Goal: Transaction & Acquisition: Purchase product/service

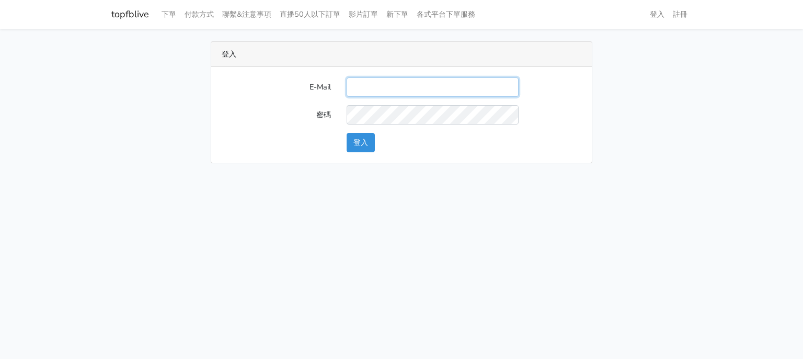
click at [372, 94] on input "E-Mail" at bounding box center [433, 86] width 172 height 19
type input "[EMAIL_ADDRESS][DOMAIN_NAME]"
click at [361, 153] on div "E-Mail g07231987@gmail.com 密碼 登入" at bounding box center [401, 115] width 381 height 96
click at [361, 141] on button "登入" at bounding box center [361, 142] width 28 height 19
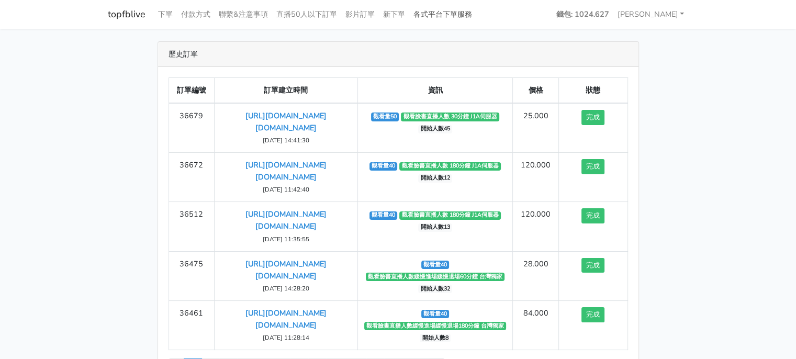
click at [433, 9] on link "各式平台下單服務" at bounding box center [442, 14] width 67 height 20
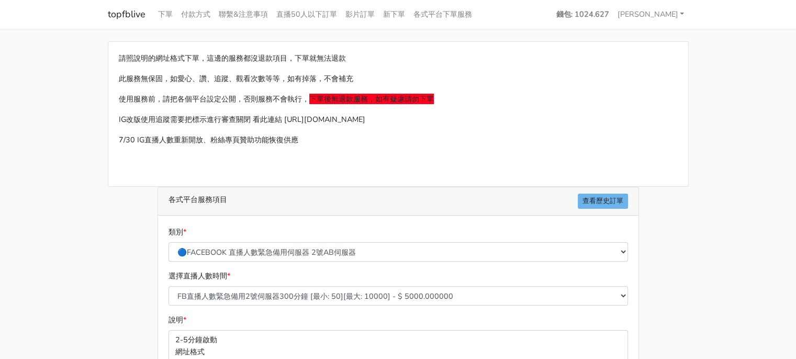
scroll to position [105, 0]
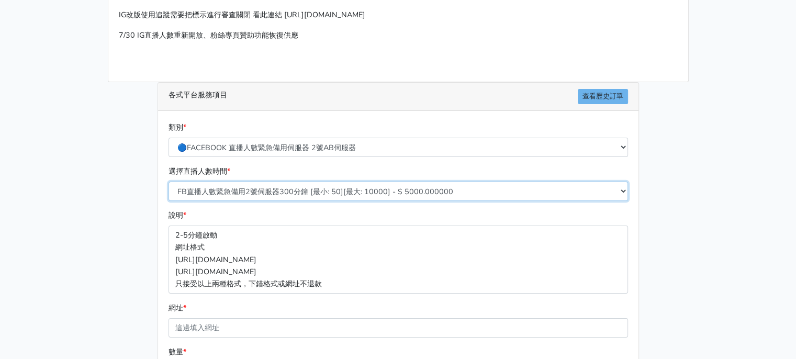
click at [314, 194] on select "FB直播人數緊急備用2號伺服器300分鐘 [最小: 50][最大: 10000] - $ 5000.000000 FB直播人數緊急備用2號伺服器60分鐘 [最…" at bounding box center [397, 190] width 459 height 19
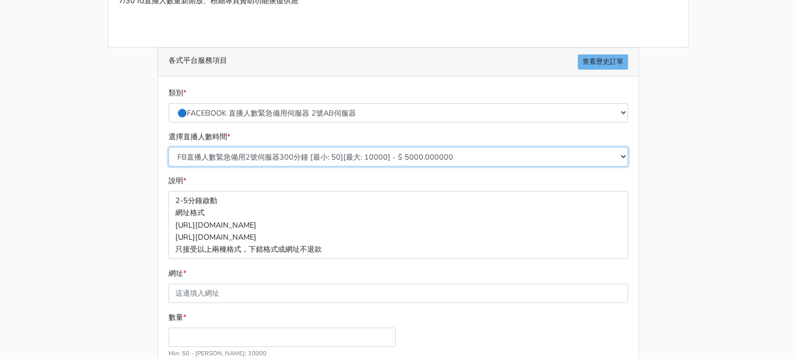
scroll to position [157, 0]
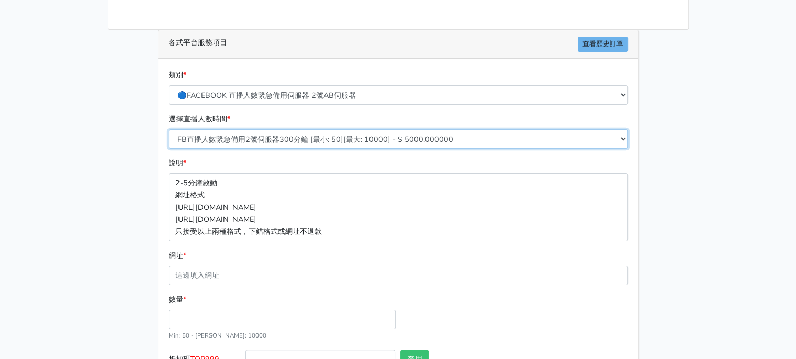
click at [338, 141] on select "FB直播人數緊急備用2號伺服器300分鐘 [最小: 50][最大: 10000] - $ 5000.000000 FB直播人數緊急備用2號伺服器60分鐘 [最…" at bounding box center [397, 138] width 459 height 19
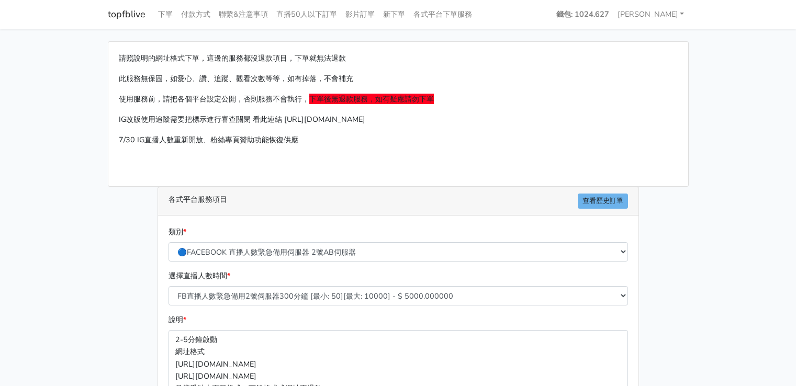
scroll to position [157, 0]
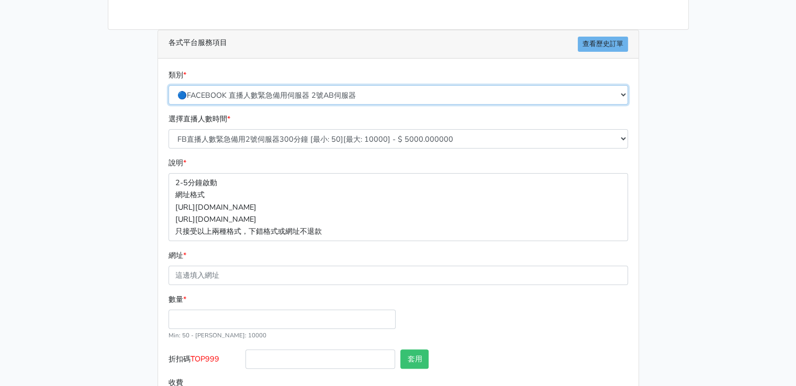
click at [293, 100] on select "🔵FACEBOOK 直播人數緊急備用伺服器 2號AB伺服器 🔵FACEBOOK 網軍專用貼文留言 安全保密 🔵FACEBOOK 直播人數緊急備用伺服器 J1 …" at bounding box center [397, 94] width 459 height 19
select select "🔵FACEBOOK 直播人數伺服器 自然增加人數 J1A伺服器"
click at [168, 85] on select "🔵FACEBOOK 直播人數緊急備用伺服器 2號AB伺服器 🔵FACEBOOK 網軍專用貼文留言 安全保密 🔵FACEBOOK 直播人數緊急備用伺服器 J1 …" at bounding box center [397, 94] width 459 height 19
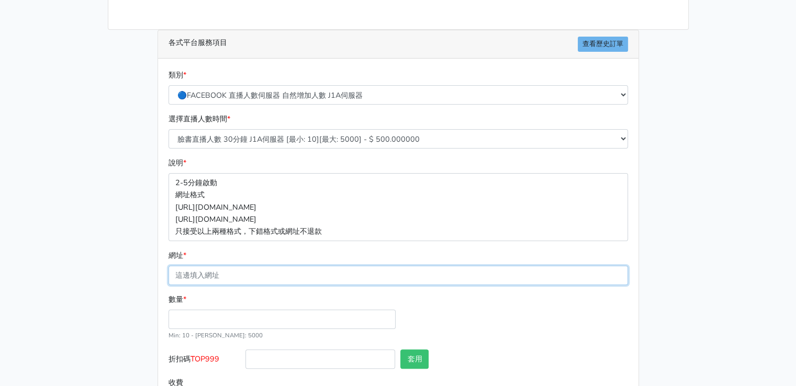
paste input "[URL][DOMAIN_NAME][DOMAIN_NAME]"
type input "[URL][DOMAIN_NAME][DOMAIN_NAME]"
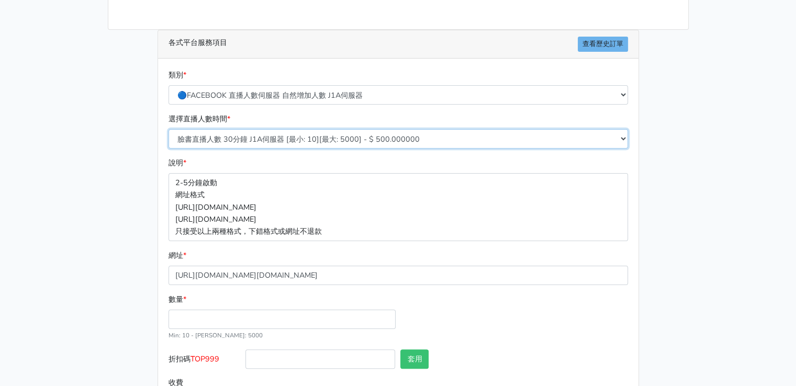
click at [304, 136] on select "臉書直播人數 30分鐘 J1A伺服器 [最小: 10][最大: 5000] - $ 500.000000 臉書直播人數 60分鐘 J1A伺服器 [最小: 10…" at bounding box center [397, 138] width 459 height 19
select select "624"
click at [168, 129] on select "臉書直播人數 30分鐘 J1A伺服器 [最小: 10][最大: 5000] - $ 500.000000 臉書直播人數 60分鐘 J1A伺服器 [最小: 10…" at bounding box center [397, 138] width 459 height 19
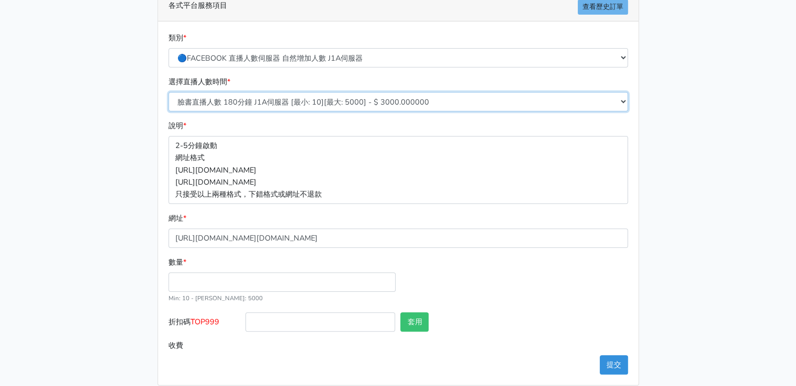
scroll to position [205, 0]
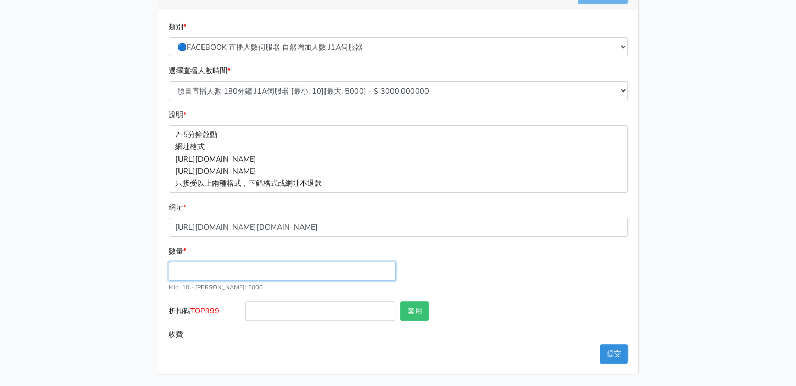
click at [241, 271] on input "數量 *" at bounding box center [281, 271] width 227 height 19
type input "40"
type input "120.000"
click at [416, 264] on div "數量 * 40 Min: 10 - Max: 5000" at bounding box center [398, 273] width 464 height 56
click at [621, 355] on button "提交" at bounding box center [613, 353] width 28 height 19
